Goal: Task Accomplishment & Management: Use online tool/utility

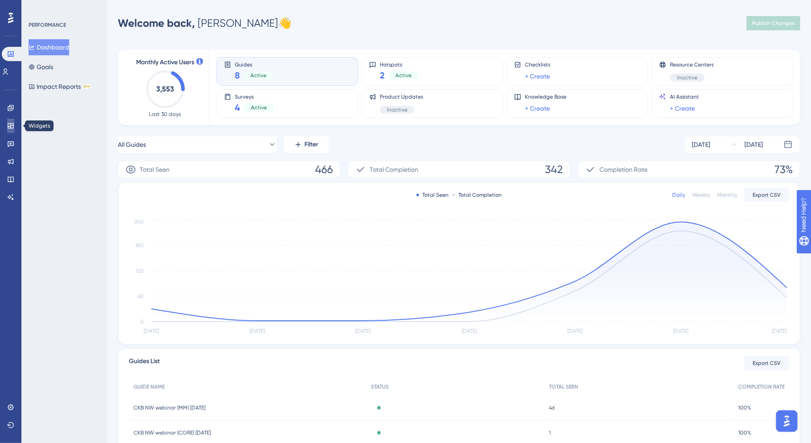
click at [14, 130] on link at bounding box center [10, 126] width 7 height 14
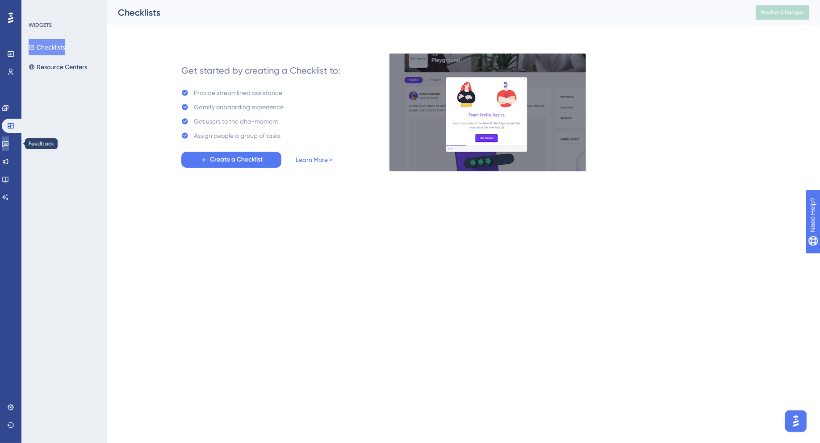
click at [9, 147] on link at bounding box center [5, 144] width 7 height 14
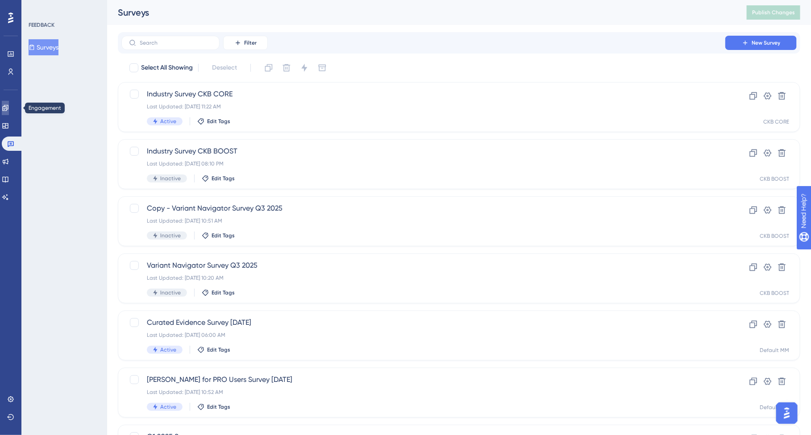
click at [9, 108] on icon at bounding box center [5, 107] width 7 height 7
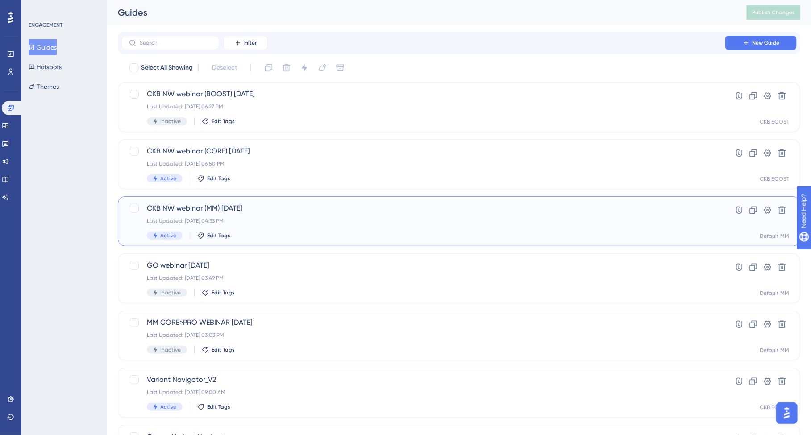
click at [288, 229] on div "CKB NW webinar (MM) 9/25/25 Last Updated: Sep 11 2025, 04:33 PM Active Edit Tags" at bounding box center [423, 221] width 553 height 37
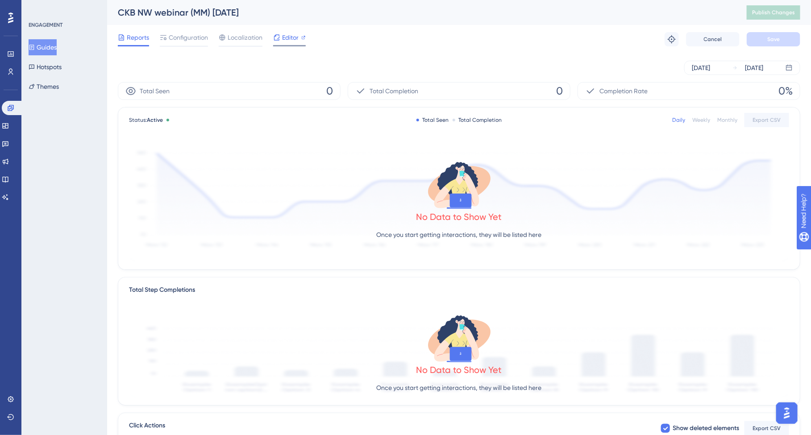
click at [296, 41] on span "Editor" at bounding box center [290, 37] width 17 height 11
click at [774, 9] on span "Publish Changes" at bounding box center [773, 12] width 43 height 7
click at [178, 42] on span "Configuration" at bounding box center [188, 37] width 39 height 11
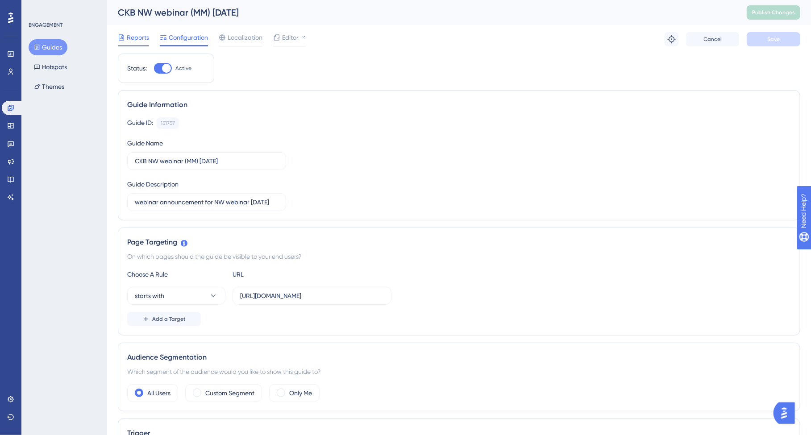
click at [131, 40] on span "Reports" at bounding box center [138, 37] width 22 height 11
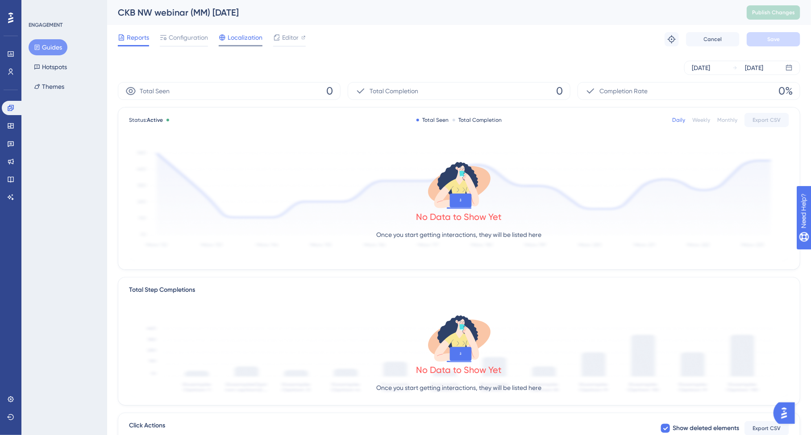
click at [255, 39] on span "Localization" at bounding box center [245, 37] width 35 height 11
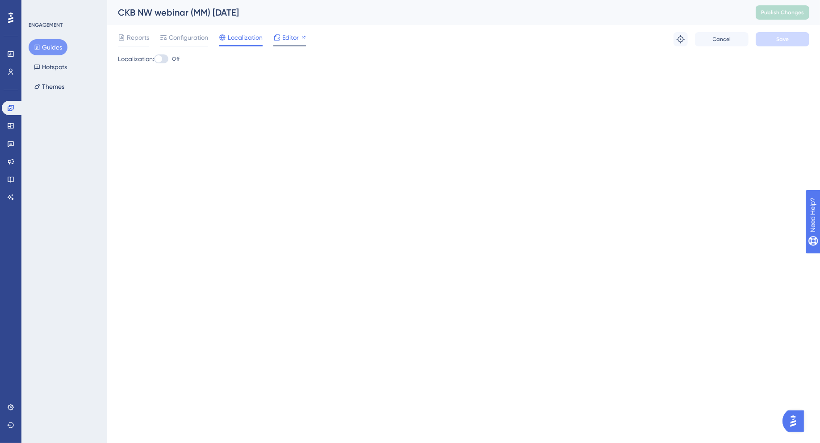
click at [279, 36] on icon at bounding box center [276, 37] width 7 height 7
click at [129, 38] on span "Reports" at bounding box center [138, 37] width 22 height 11
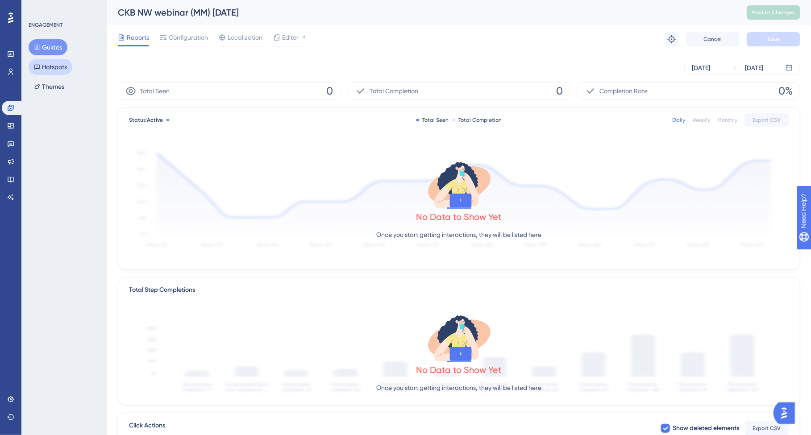
click at [62, 70] on button "Hotspots" at bounding box center [51, 67] width 44 height 16
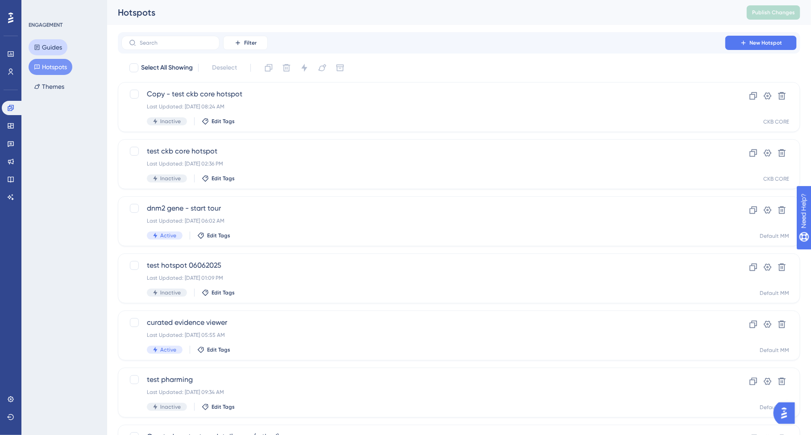
click at [57, 50] on button "Guides" at bounding box center [48, 47] width 39 height 16
